Goal: Task Accomplishment & Management: Use online tool/utility

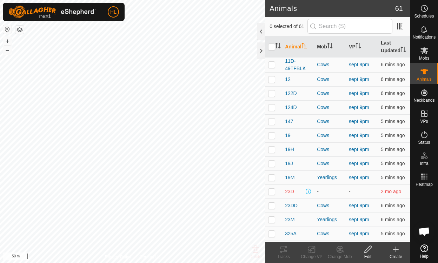
click at [428, 111] on es-menu-bar "Schedules Notifications Mobs Animals Neckbands VPs Status Infra Heatmap Help" at bounding box center [423, 131] width 28 height 263
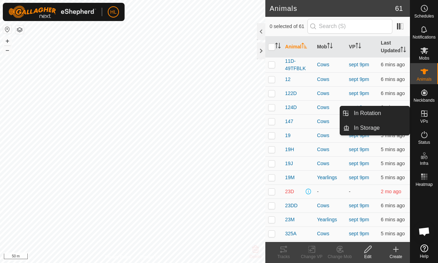
click at [421, 117] on icon at bounding box center [424, 113] width 8 height 8
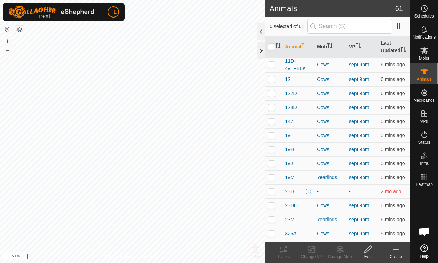
click at [259, 52] on div at bounding box center [261, 50] width 8 height 17
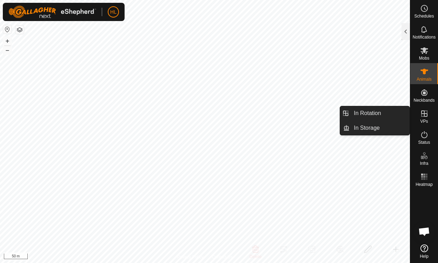
click at [422, 114] on icon at bounding box center [424, 113] width 8 height 8
click at [372, 114] on link "In Rotation" at bounding box center [379, 113] width 60 height 14
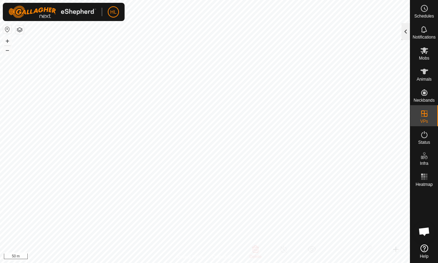
click at [404, 32] on div at bounding box center [405, 31] width 8 height 17
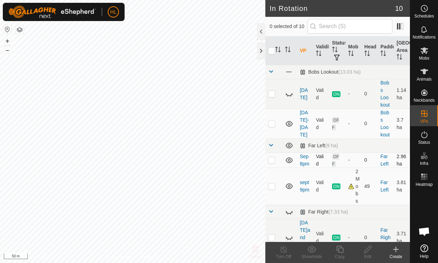
click at [272, 163] on p-checkbox at bounding box center [271, 160] width 7 height 6
checkbox input "true"
click at [367, 246] on icon at bounding box center [367, 249] width 9 height 8
click at [271, 163] on p-checkbox at bounding box center [271, 160] width 7 height 6
checkbox input "true"
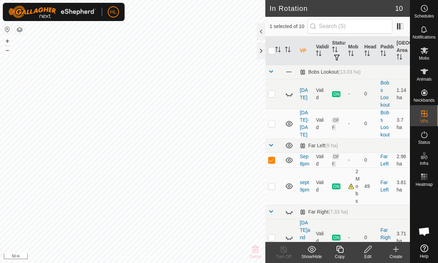
click at [366, 250] on icon at bounding box center [367, 249] width 9 height 8
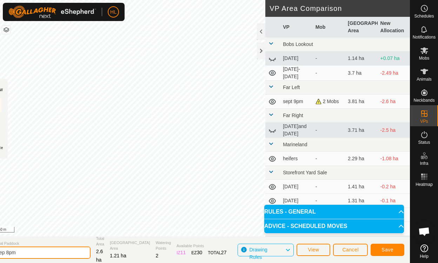
click at [21, 252] on input "Sep 8pm" at bounding box center [41, 252] width 98 height 12
type input "Sep 99pm"
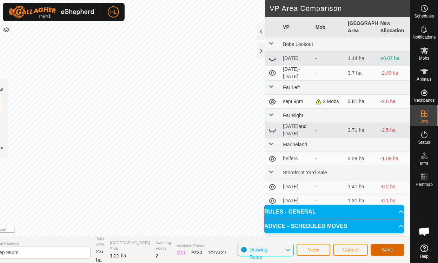
click at [388, 250] on span "Save" at bounding box center [387, 250] width 12 height 6
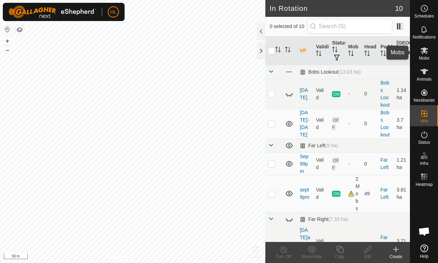
click at [422, 51] on icon at bounding box center [424, 50] width 8 height 7
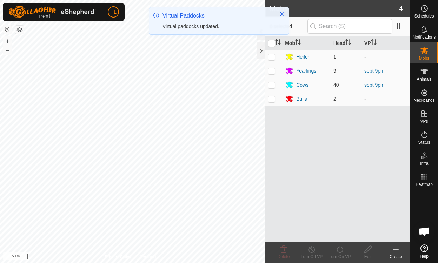
click at [269, 71] on p-checkbox at bounding box center [271, 71] width 7 height 6
checkbox input "true"
click at [270, 83] on p-checkbox at bounding box center [271, 85] width 7 height 6
checkbox input "true"
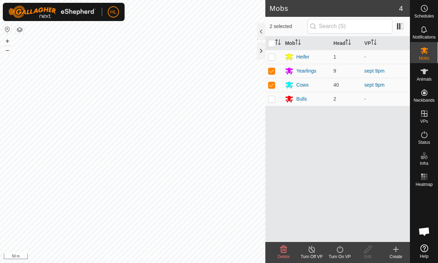
click at [338, 250] on icon at bounding box center [339, 249] width 9 height 8
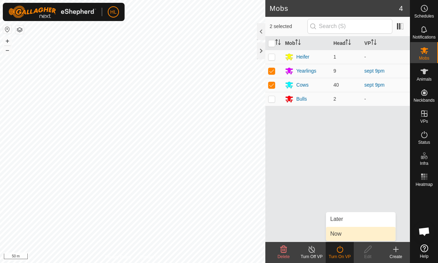
click at [336, 234] on link "Now" at bounding box center [360, 234] width 69 height 14
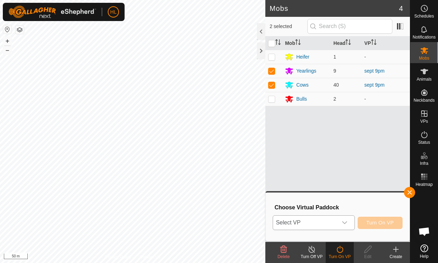
click at [342, 222] on div "dropdown trigger" at bounding box center [344, 223] width 14 height 14
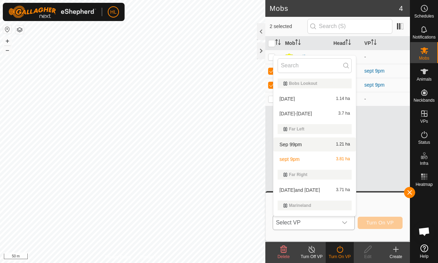
click at [298, 144] on li "Sep 99pm 1.21 ha" at bounding box center [314, 144] width 82 height 14
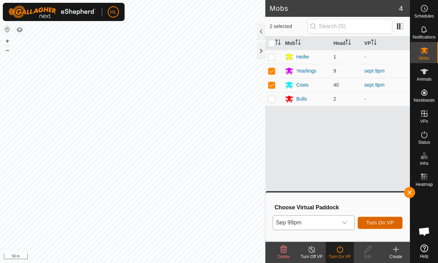
click at [375, 219] on button "Turn On VP" at bounding box center [379, 223] width 45 height 12
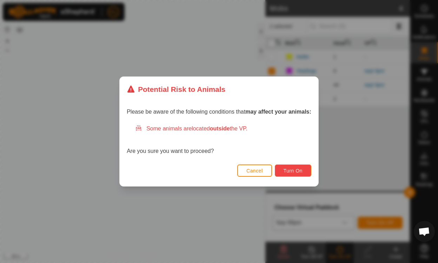
click at [292, 170] on span "Turn On" at bounding box center [292, 171] width 19 height 6
